Goal: Task Accomplishment & Management: Complete application form

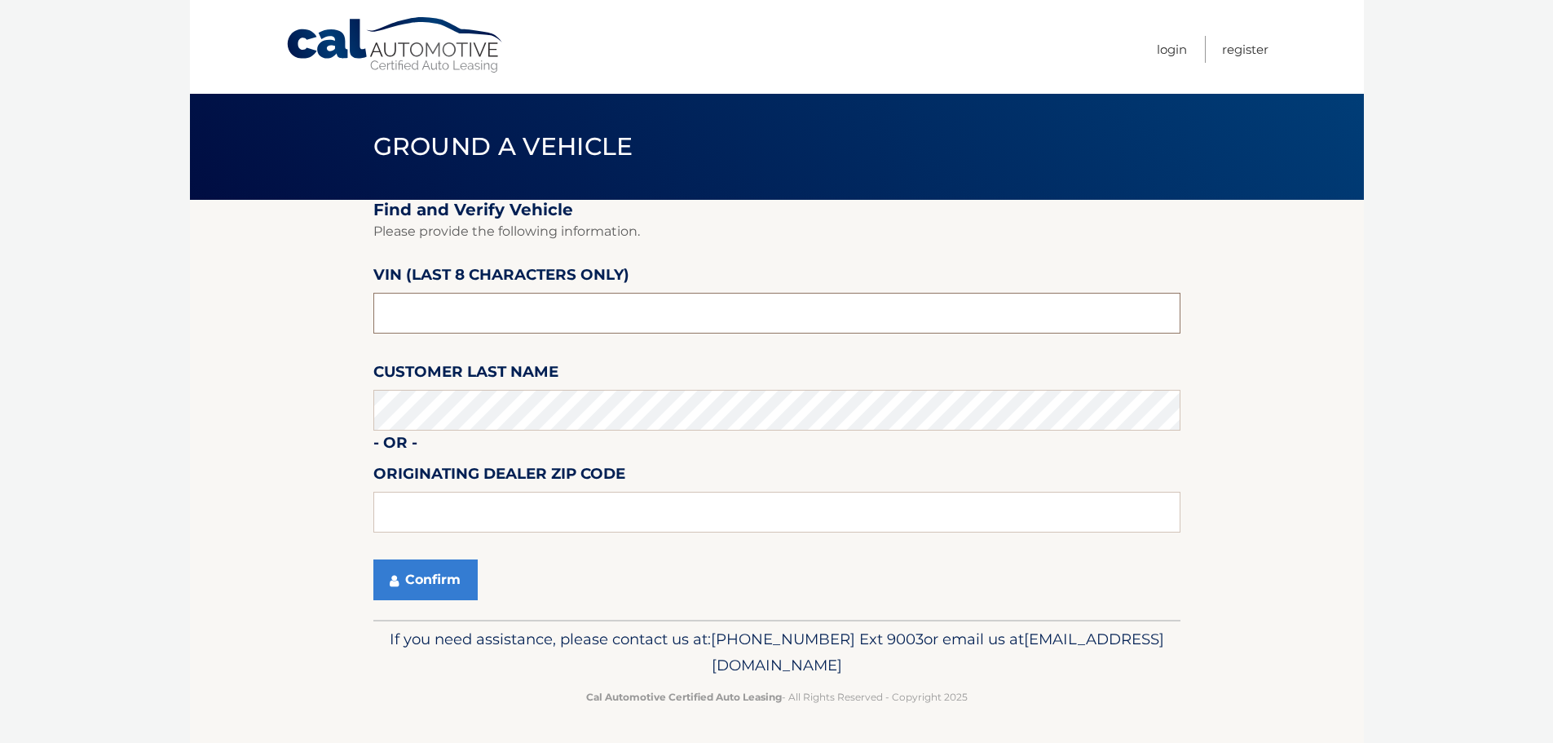
click at [728, 311] on input "text" at bounding box center [776, 313] width 807 height 41
type input "4*******"
type input "N1074765"
click at [435, 578] on button "Confirm" at bounding box center [425, 579] width 104 height 41
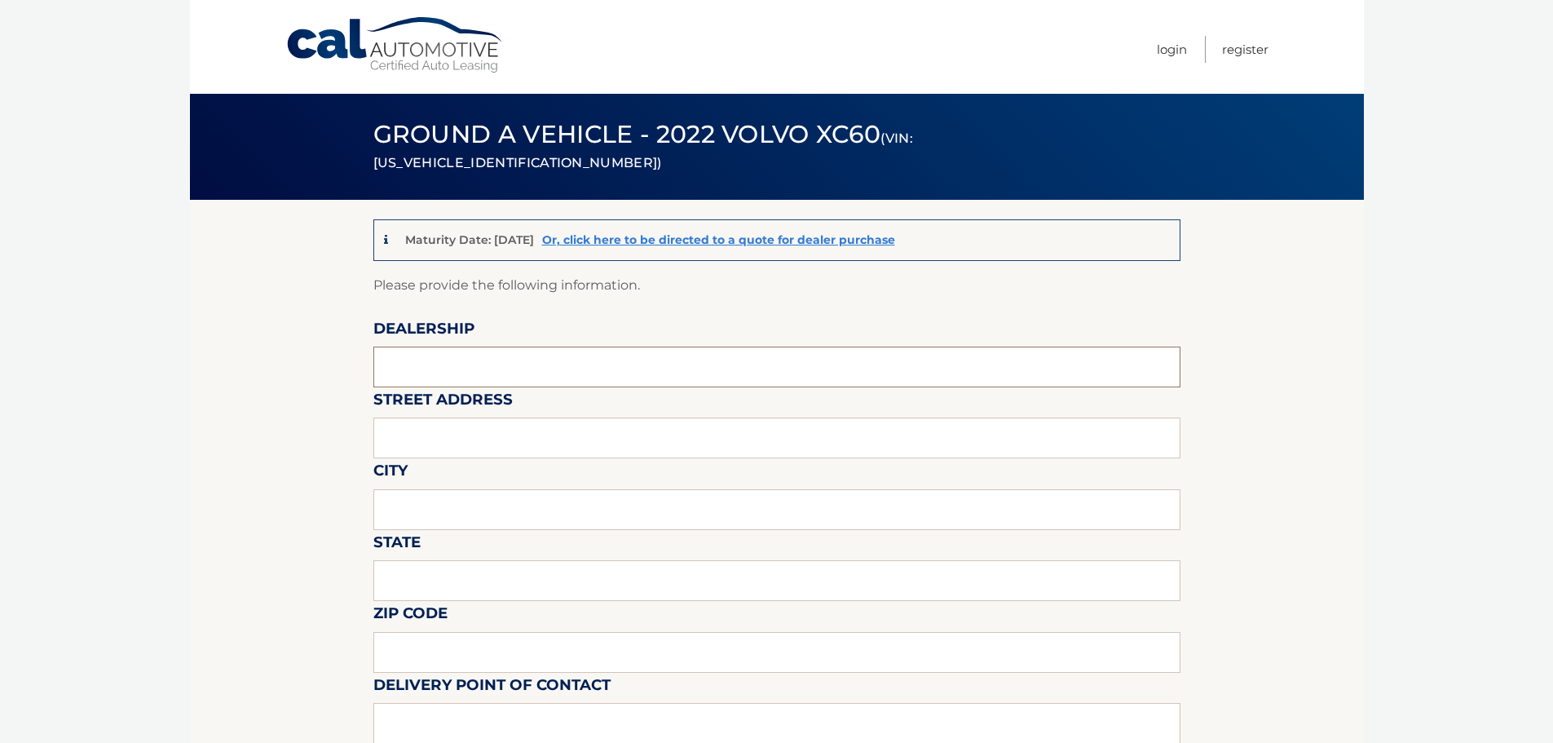
click at [520, 367] on input "text" at bounding box center [776, 367] width 807 height 41
type input "[PERSON_NAME] VOLVO CARS COCONUT CREEK"
click at [605, 441] on input "[STREET_ADDRESS]" at bounding box center [776, 437] width 807 height 41
type input "[STREET_ADDRESS]"
type input "O"
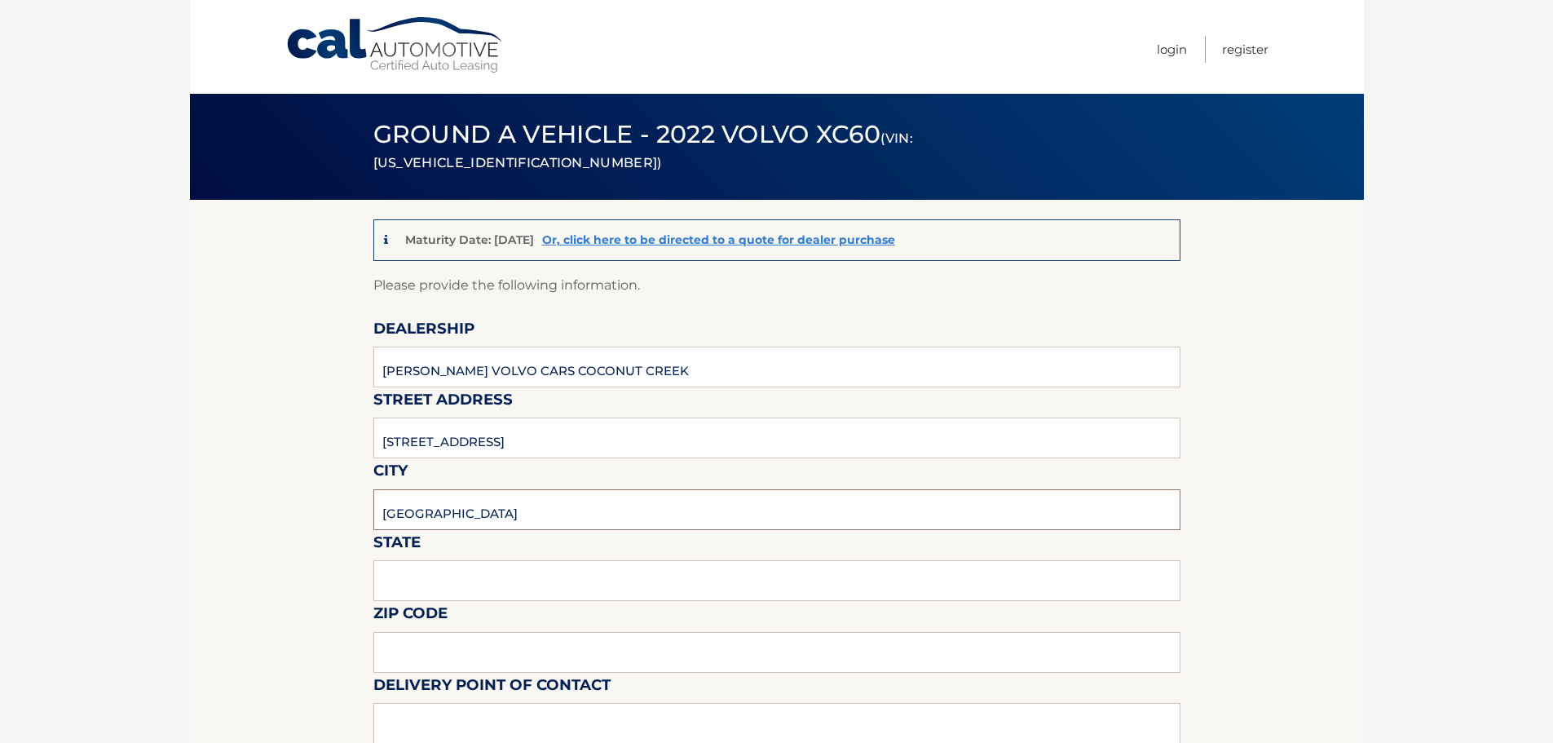
type input "[GEOGRAPHIC_DATA]"
type input "FL"
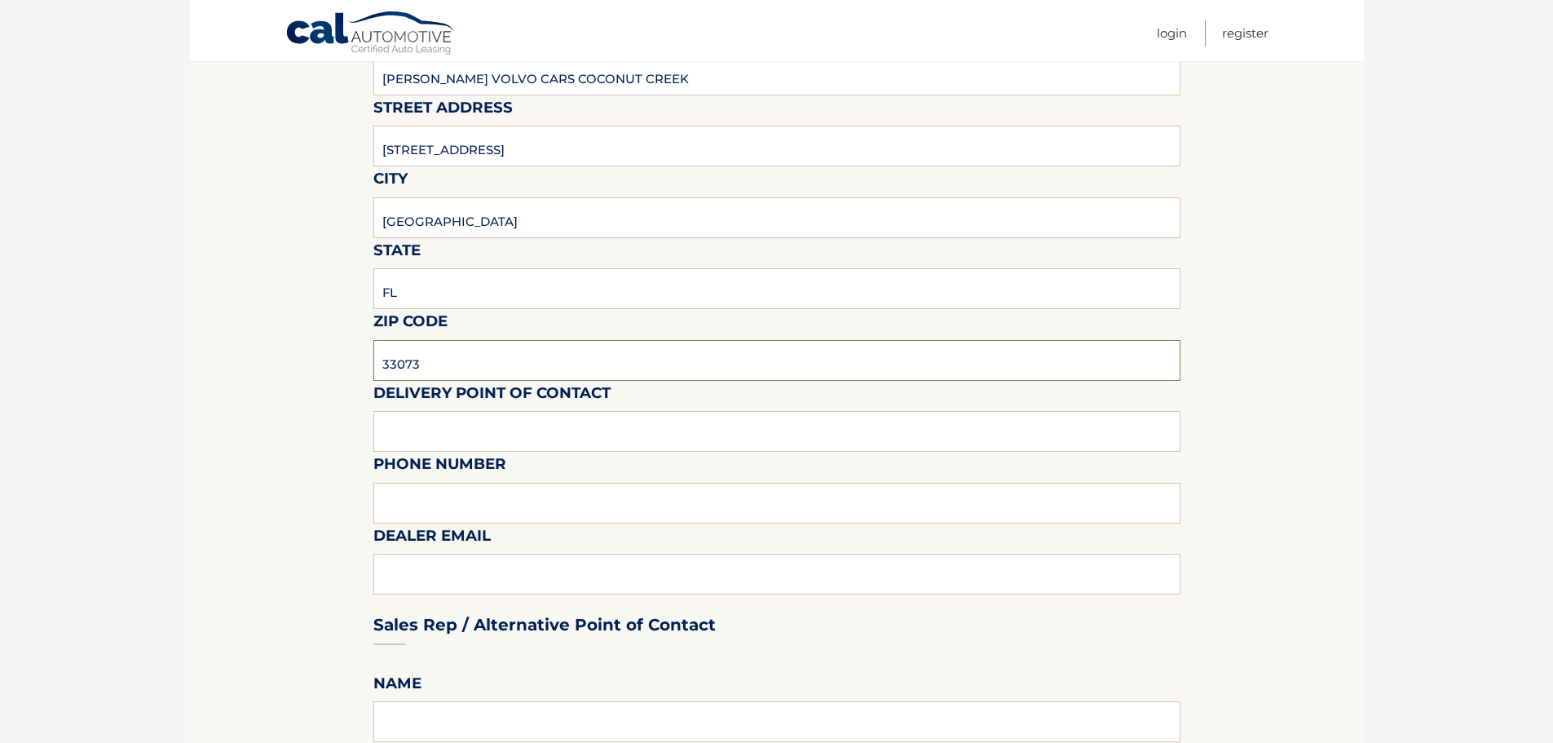
scroll to position [408, 0]
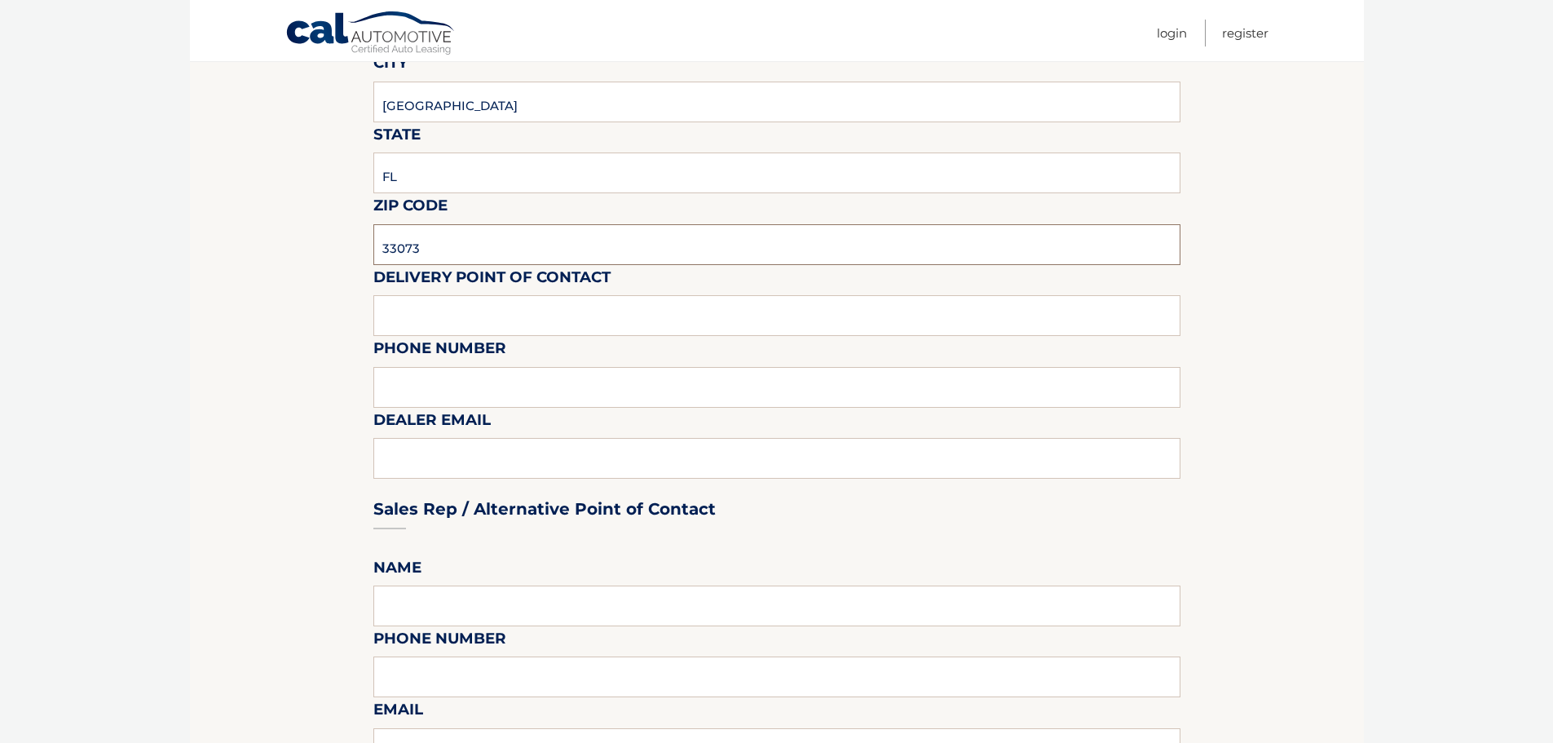
type input "33073"
type input "VOLVO SALES FRONT DESK"
type input "9545903760"
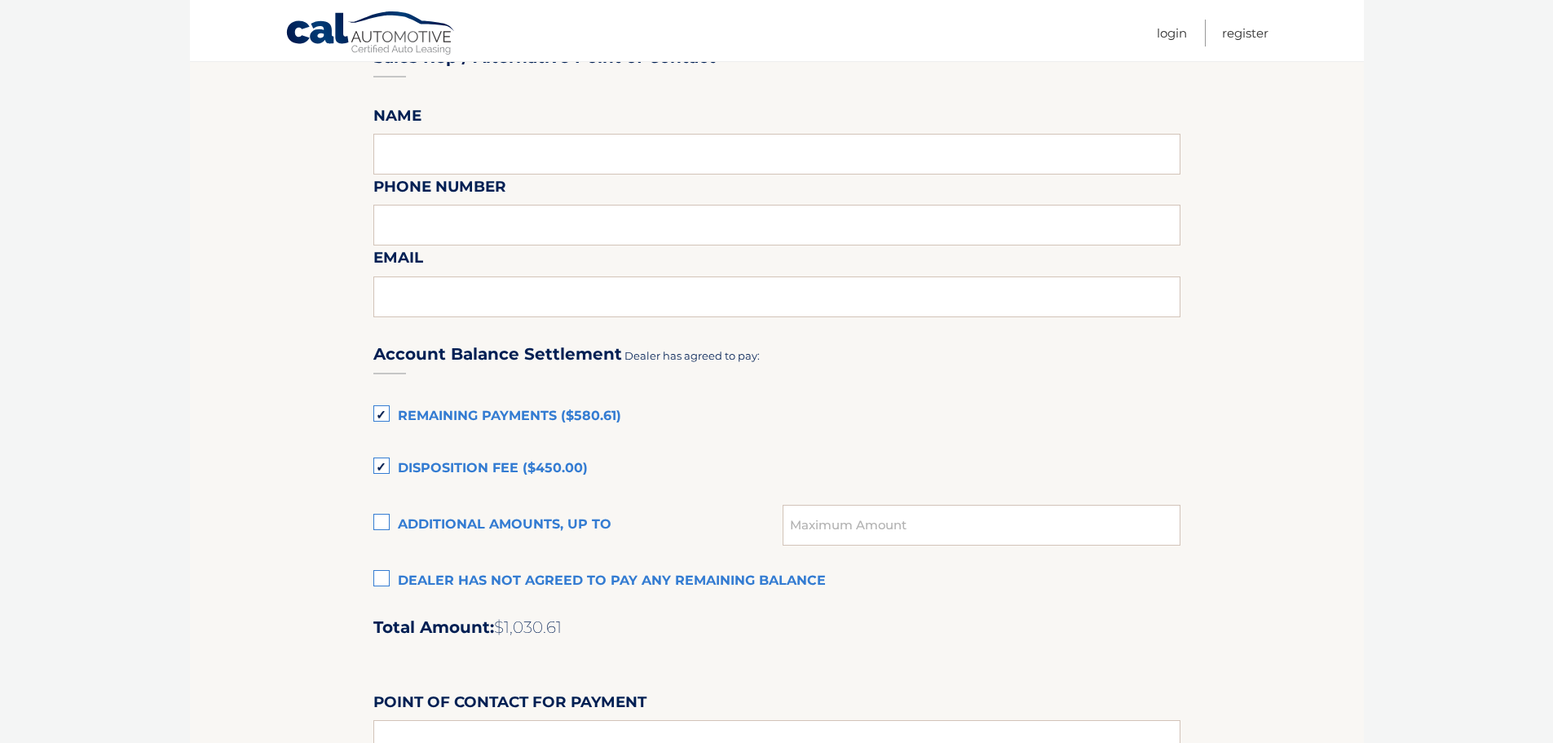
scroll to position [897, 0]
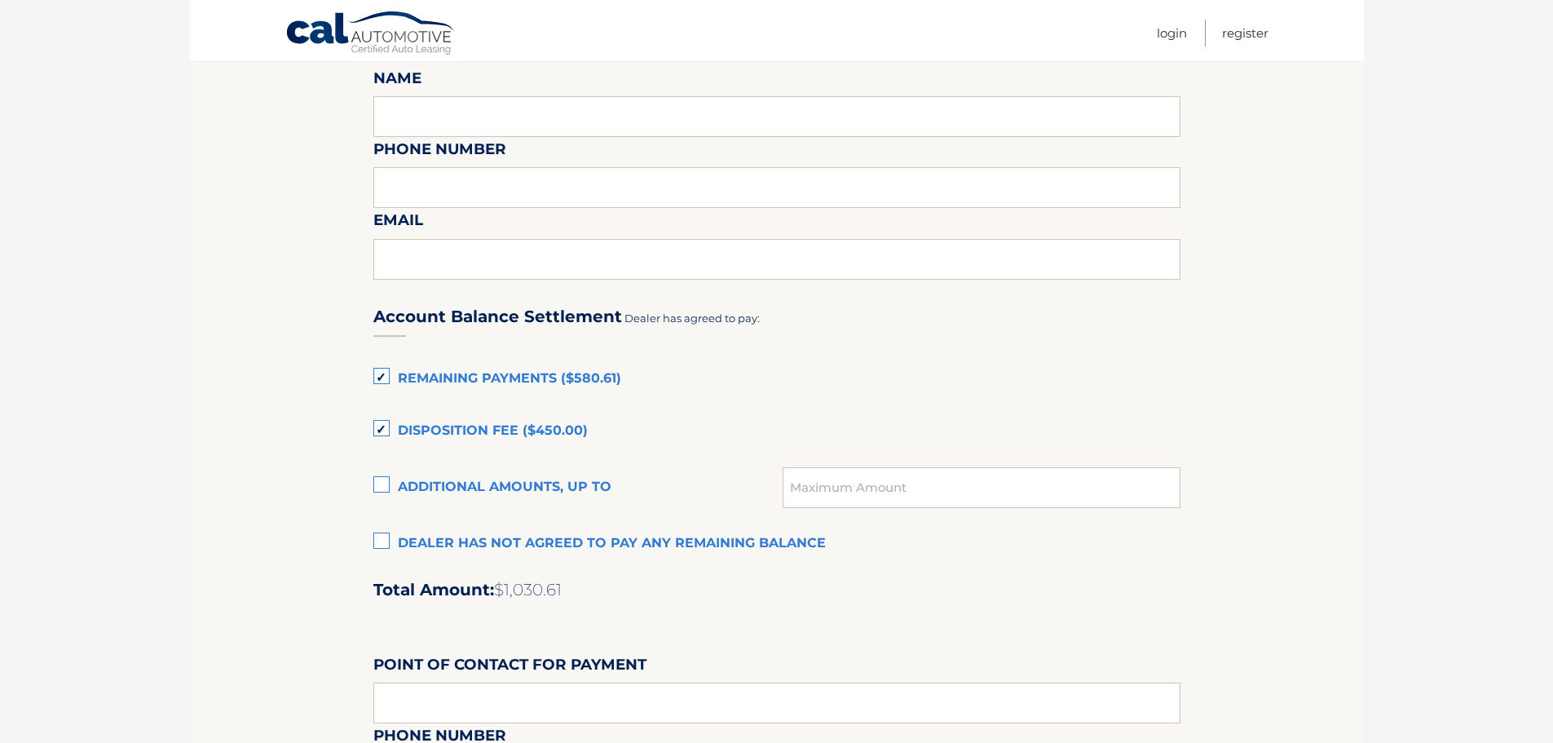
type input "[EMAIL_ADDRESS][DOMAIN_NAME]"
click at [378, 546] on label "Dealer has not agreed to pay any remaining balance" at bounding box center [776, 544] width 807 height 33
click at [0, 0] on input "Dealer has not agreed to pay any remaining balance" at bounding box center [0, 0] width 0 height 0
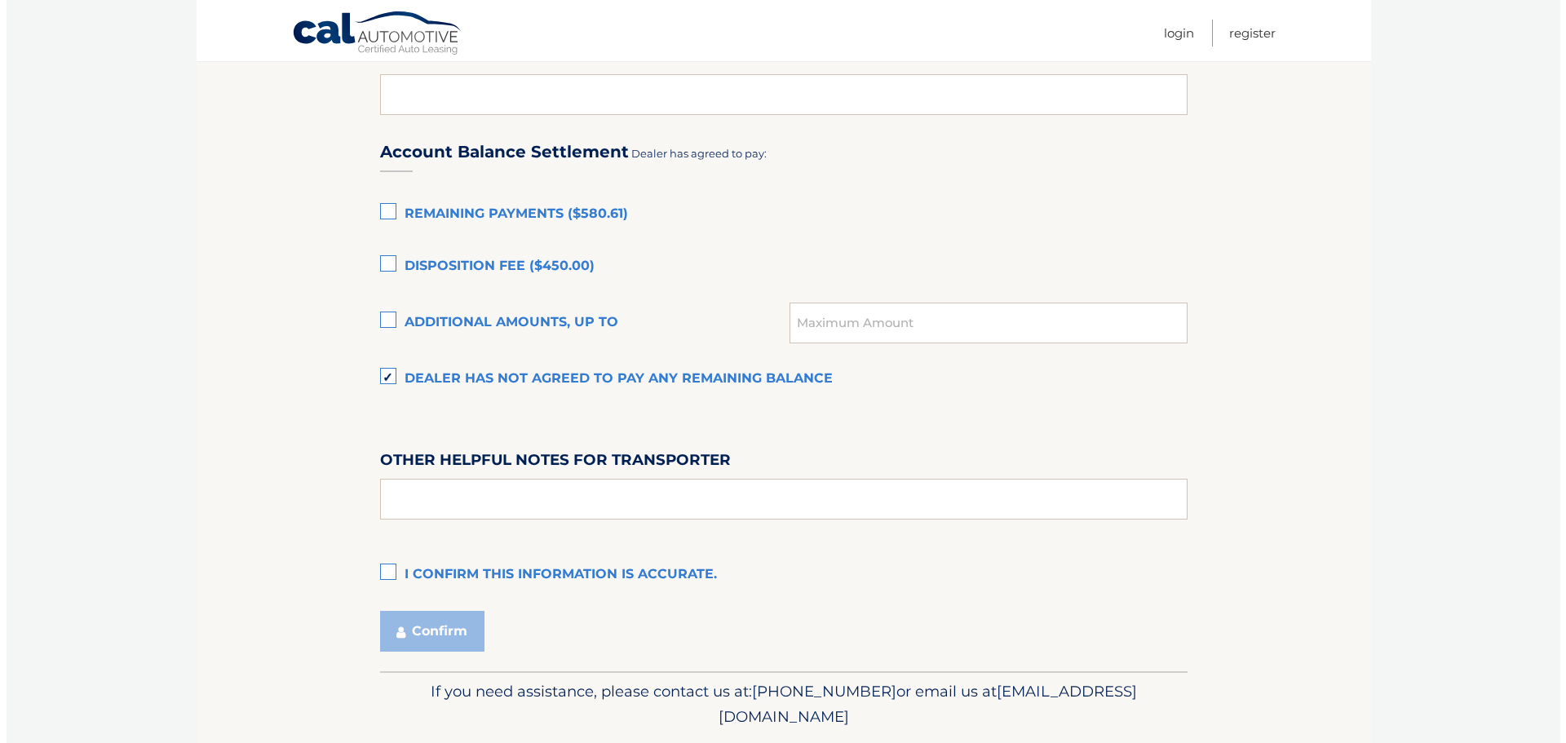
scroll to position [1114, 0]
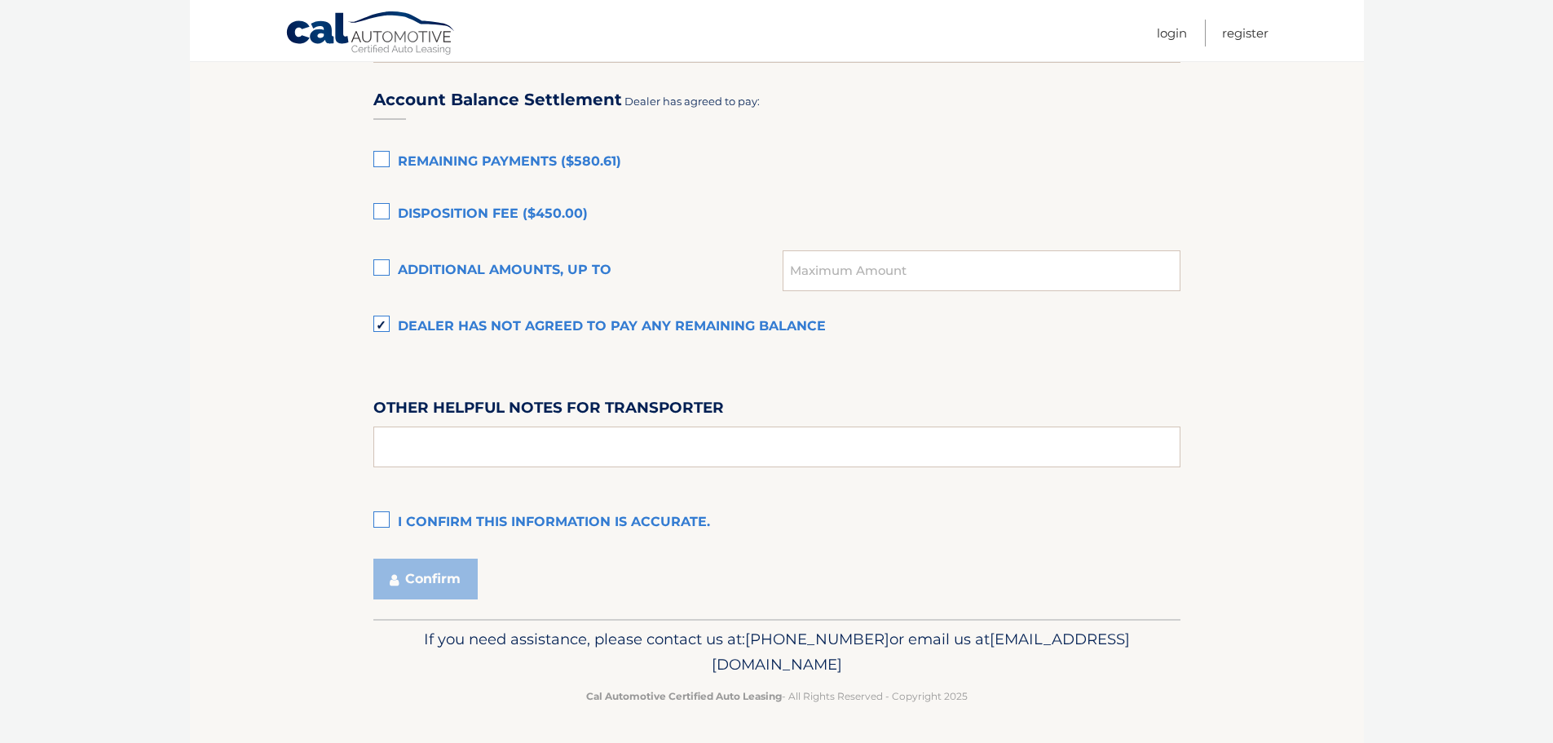
click at [379, 519] on label "I confirm this information is accurate." at bounding box center [776, 522] width 807 height 33
click at [0, 0] on input "I confirm this information is accurate." at bounding box center [0, 0] width 0 height 0
click at [443, 573] on button "Confirm" at bounding box center [425, 579] width 104 height 41
